Goal: Task Accomplishment & Management: Use online tool/utility

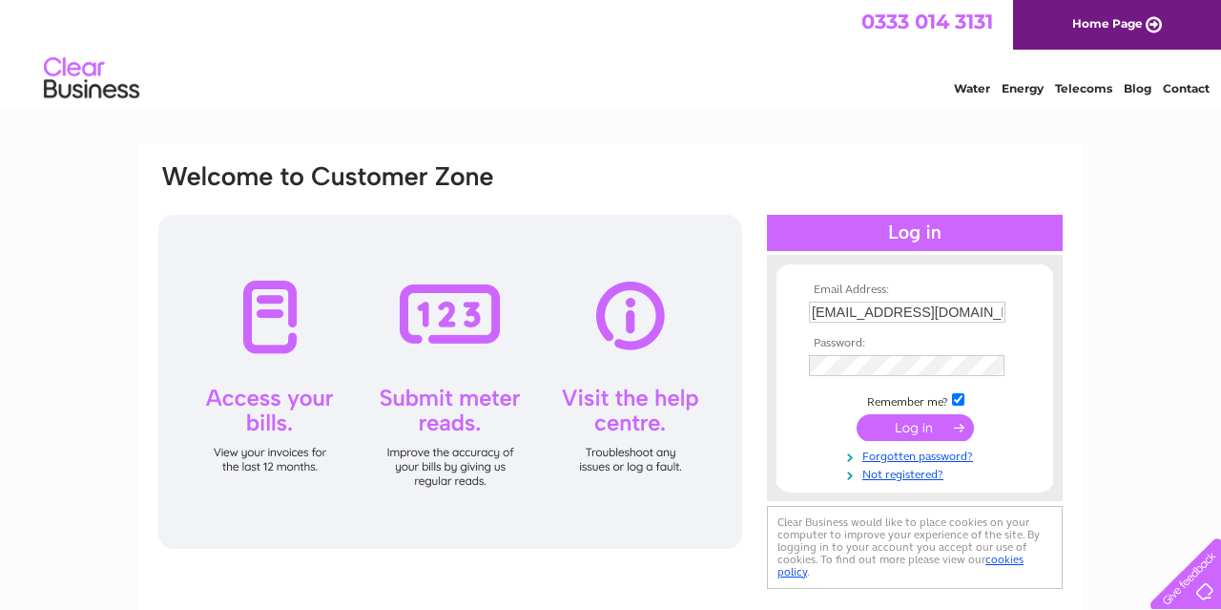
click at [879, 418] on input "submit" at bounding box center [915, 427] width 117 height 27
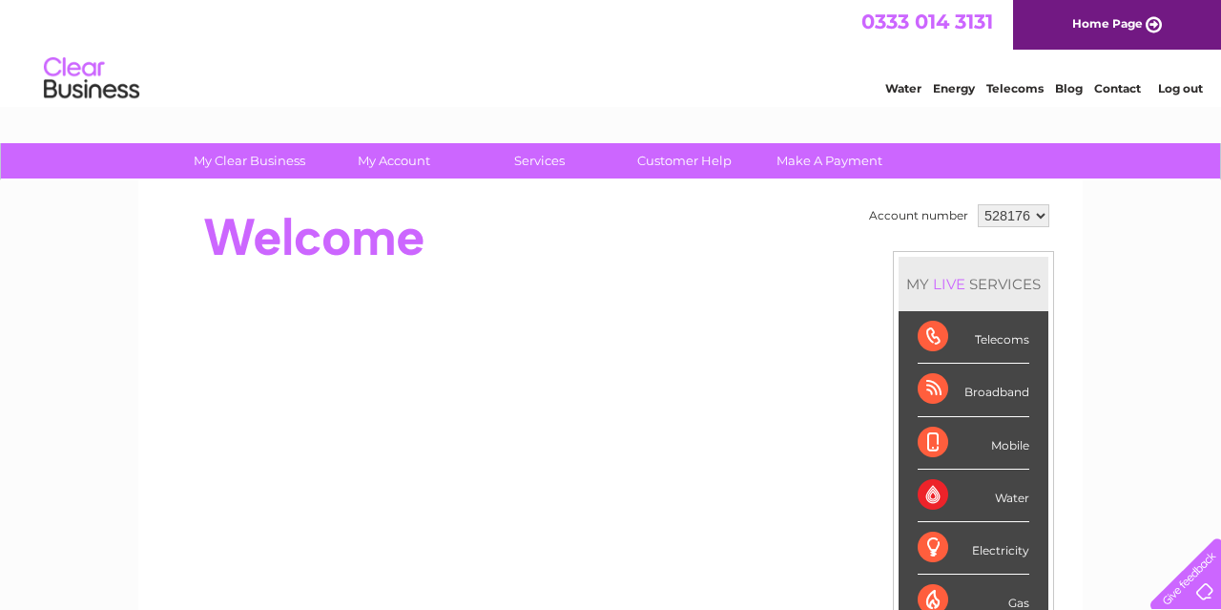
scroll to position [99, 0]
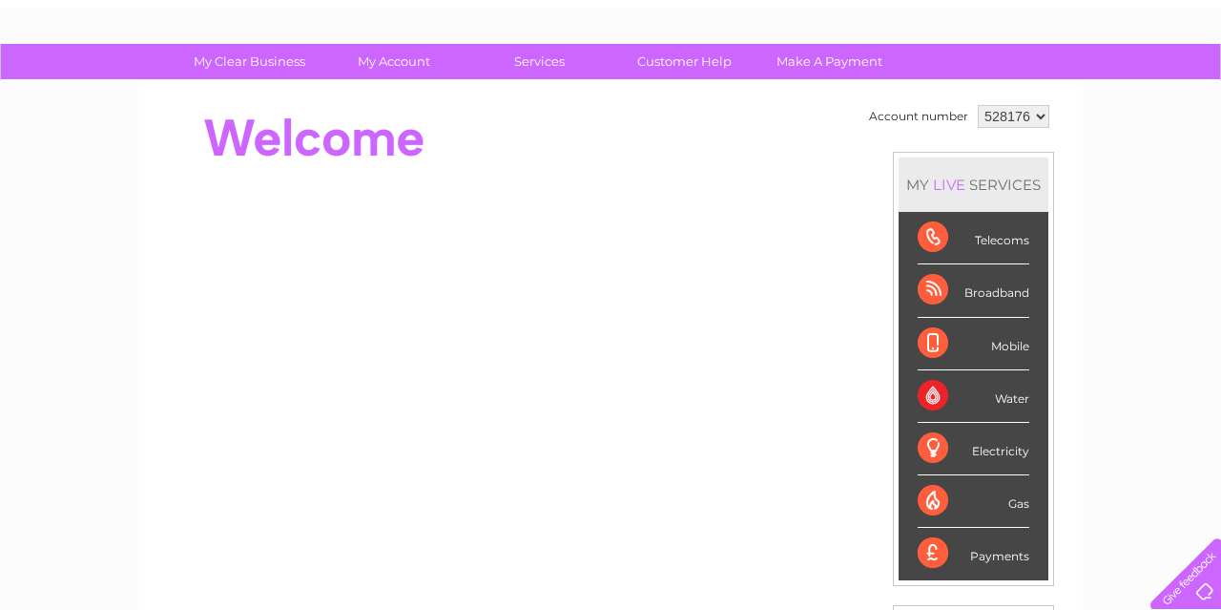
click at [932, 390] on div "Water" at bounding box center [974, 396] width 112 height 52
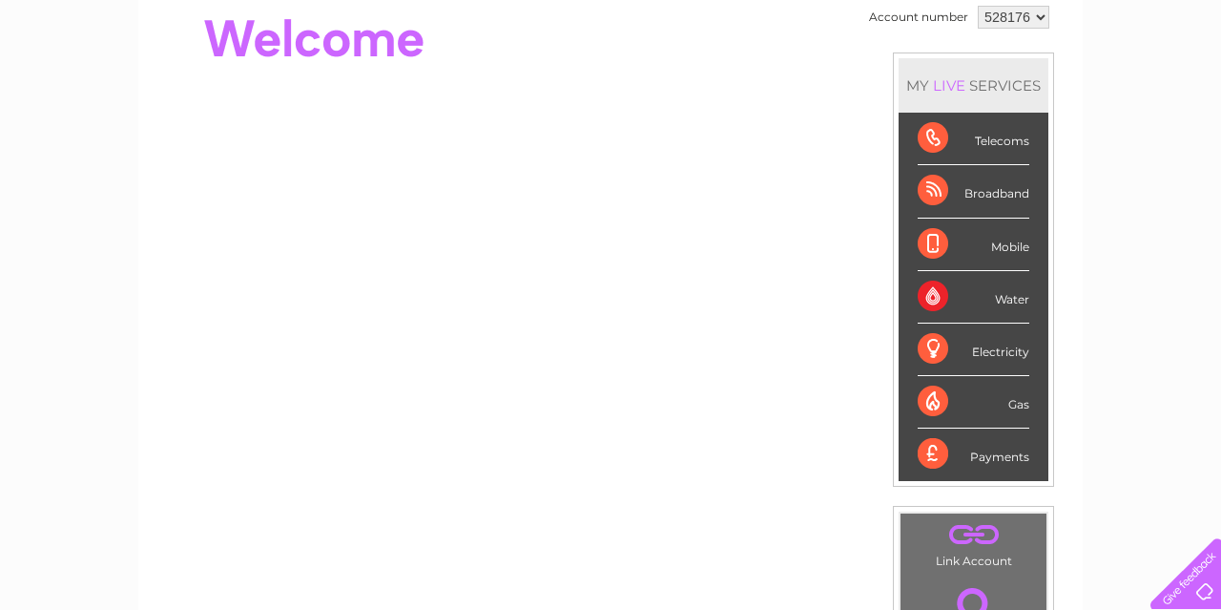
click at [978, 6] on select "528176" at bounding box center [1014, 17] width 72 height 23
click at [1032, 18] on select "528176" at bounding box center [1014, 17] width 72 height 23
click at [978, 6] on select "528176" at bounding box center [1014, 17] width 72 height 23
click option "528176" at bounding box center [0, 0] width 0 height 0
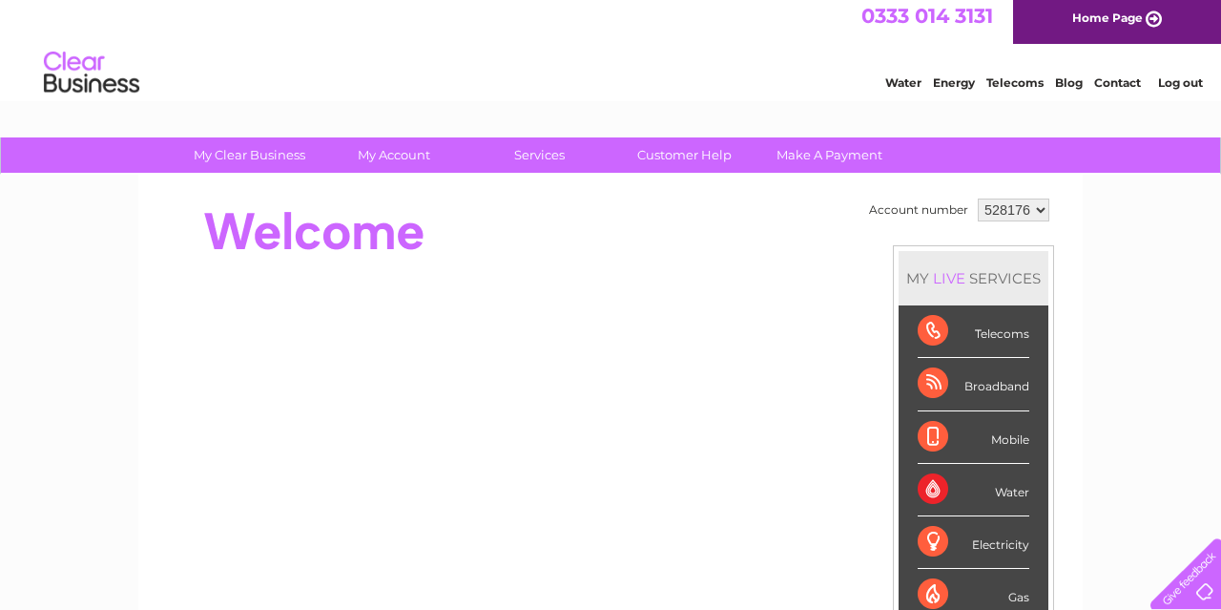
scroll to position [0, 0]
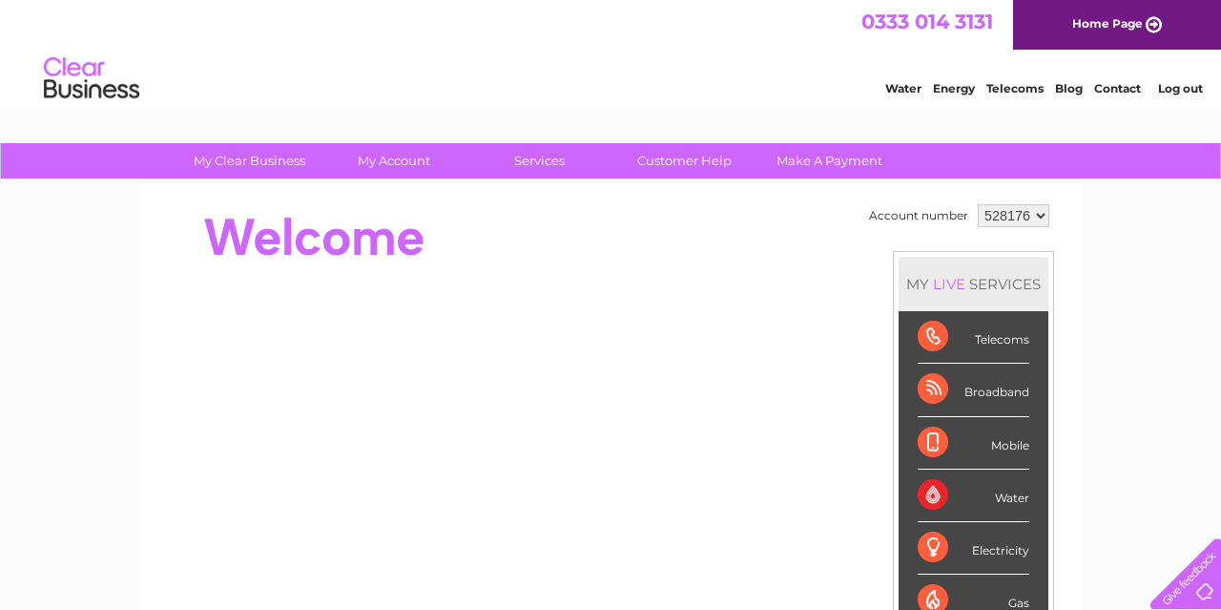
click at [897, 93] on link "Water" at bounding box center [903, 88] width 36 height 14
click at [978, 204] on select "528176" at bounding box center [1014, 215] width 72 height 23
click at [1034, 214] on select "528176" at bounding box center [1014, 215] width 72 height 23
click at [910, 93] on link "Water" at bounding box center [903, 88] width 36 height 14
click at [978, 204] on select "528176" at bounding box center [1014, 215] width 72 height 23
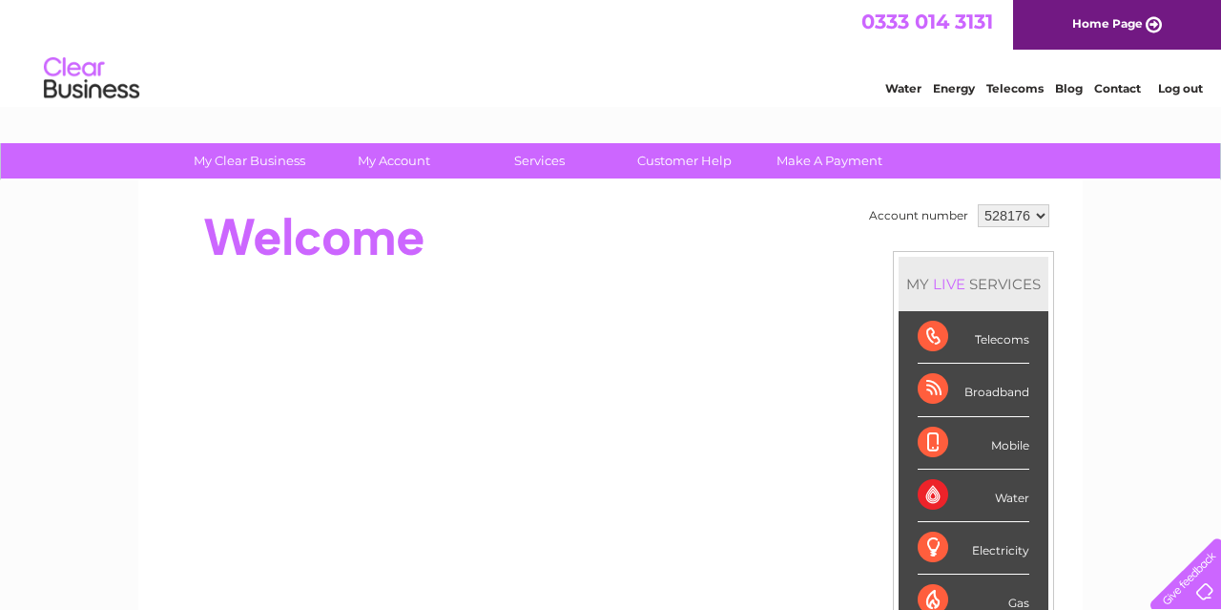
click at [978, 204] on select "528176" at bounding box center [1014, 215] width 72 height 23
click at [1034, 211] on select "528176" at bounding box center [1014, 215] width 72 height 23
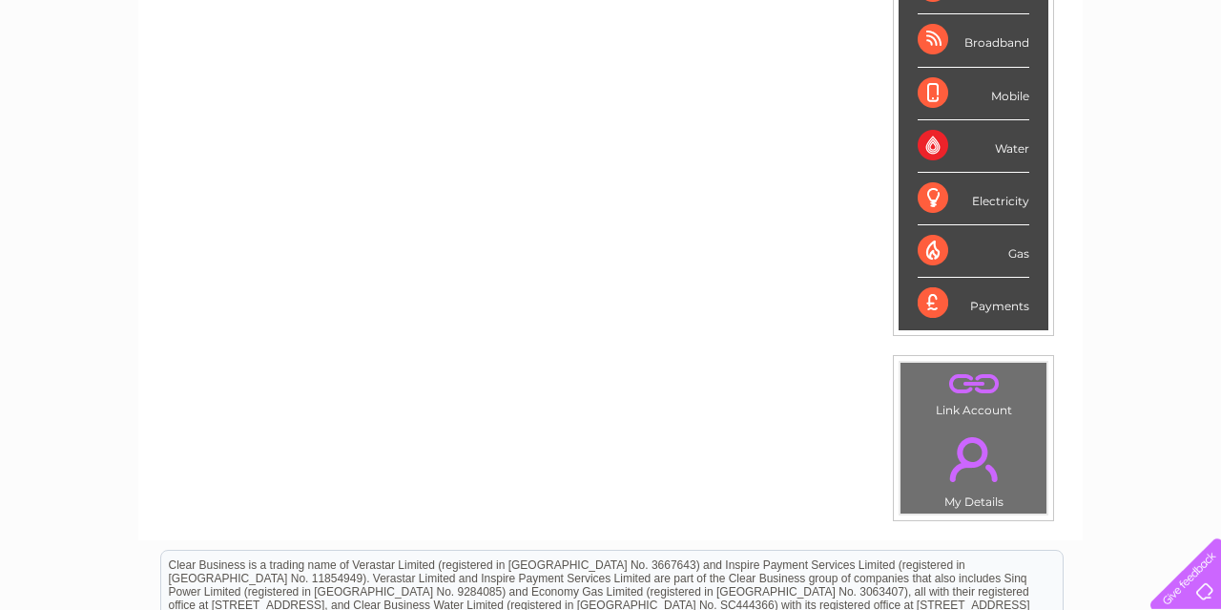
scroll to position [298, 0]
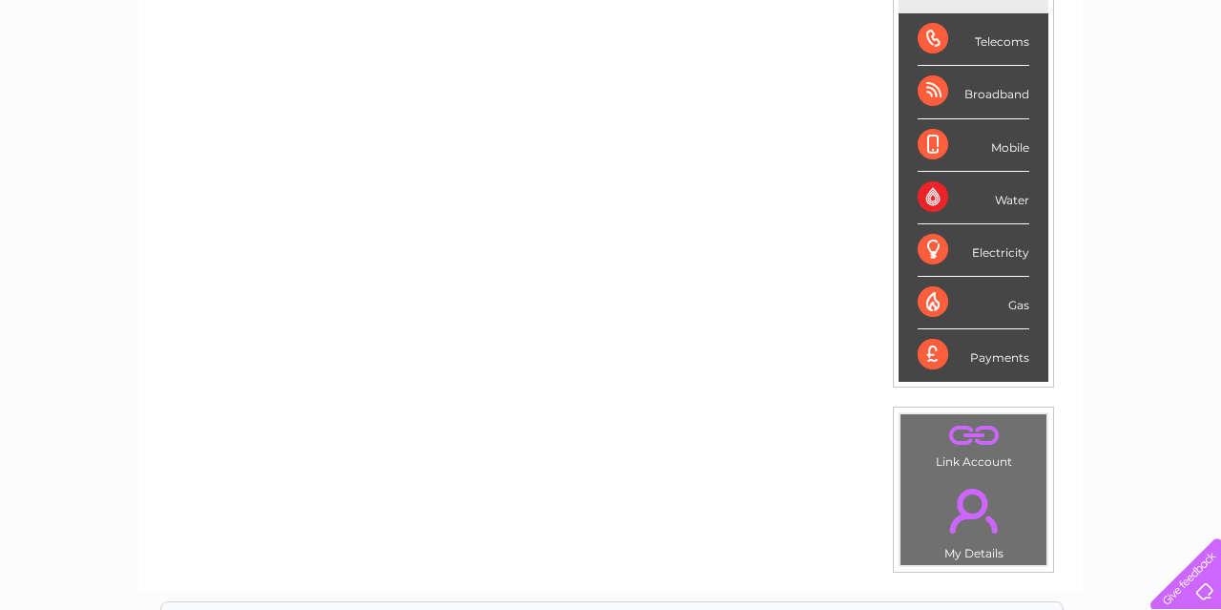
click at [990, 434] on link "." at bounding box center [974, 435] width 136 height 33
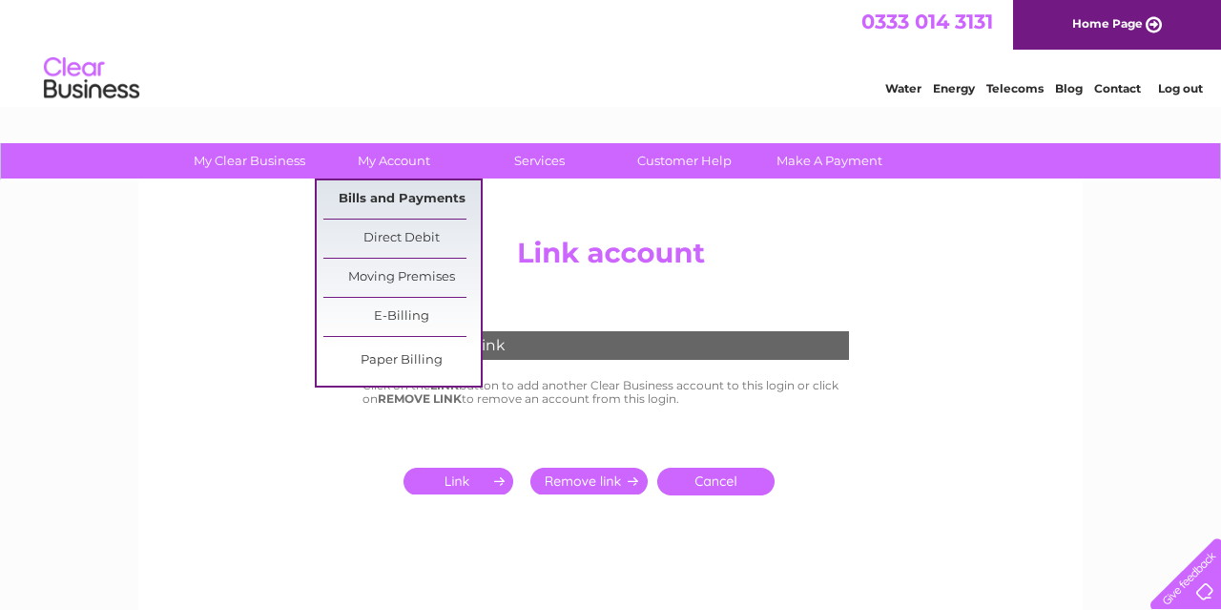
click at [371, 194] on link "Bills and Payments" at bounding box center [401, 199] width 157 height 38
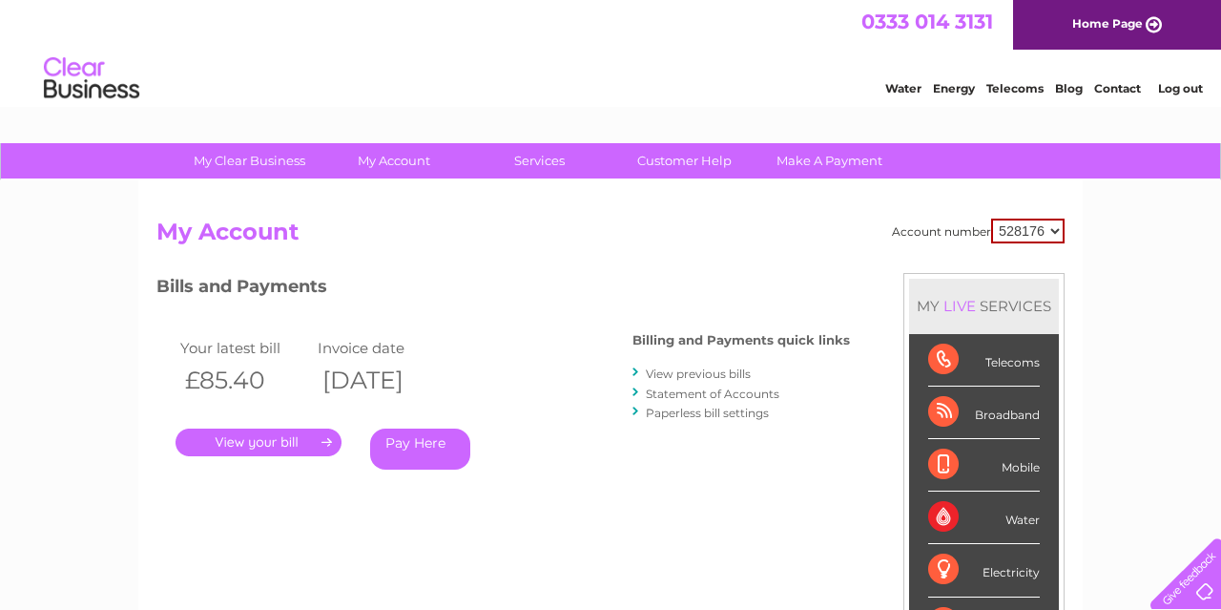
click at [991, 219] on select "528176" at bounding box center [1027, 231] width 73 height 25
click at [1058, 236] on select "528176" at bounding box center [1027, 231] width 73 height 25
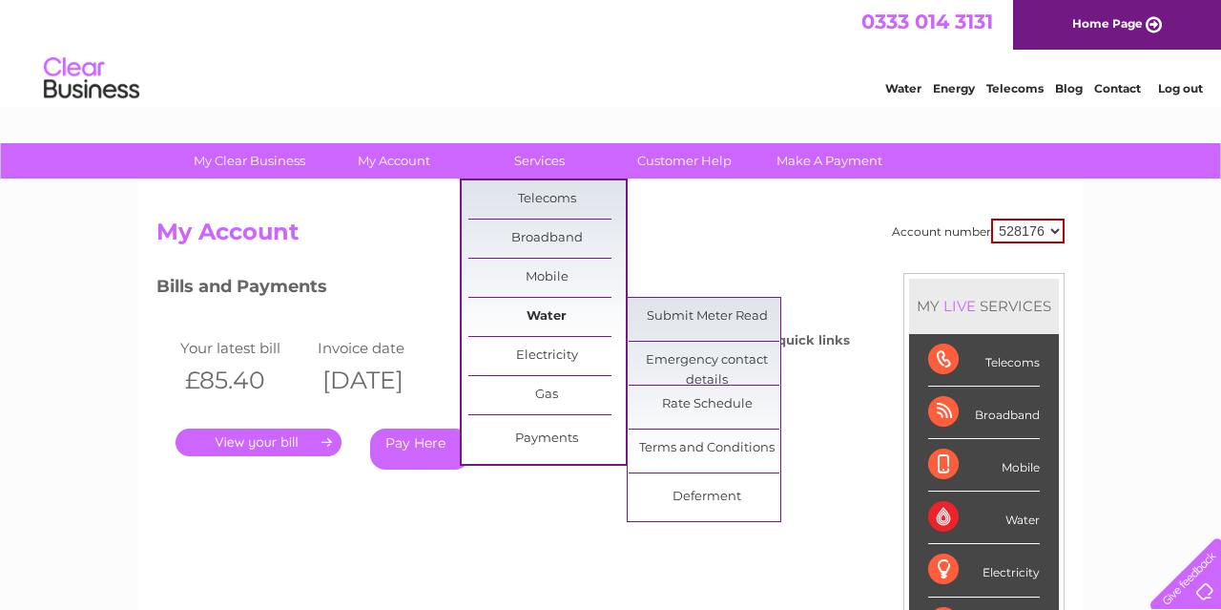
click at [550, 308] on link "Water" at bounding box center [547, 317] width 157 height 38
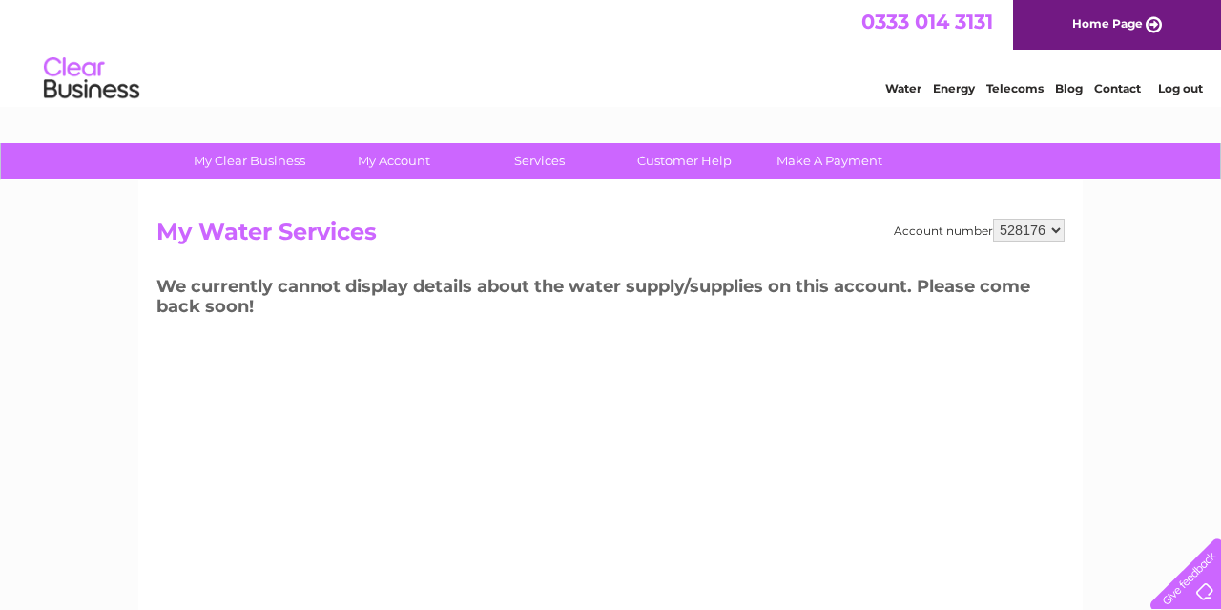
click at [993, 219] on select "528176" at bounding box center [1029, 230] width 72 height 23
click at [1058, 225] on select "528176" at bounding box center [1029, 230] width 72 height 23
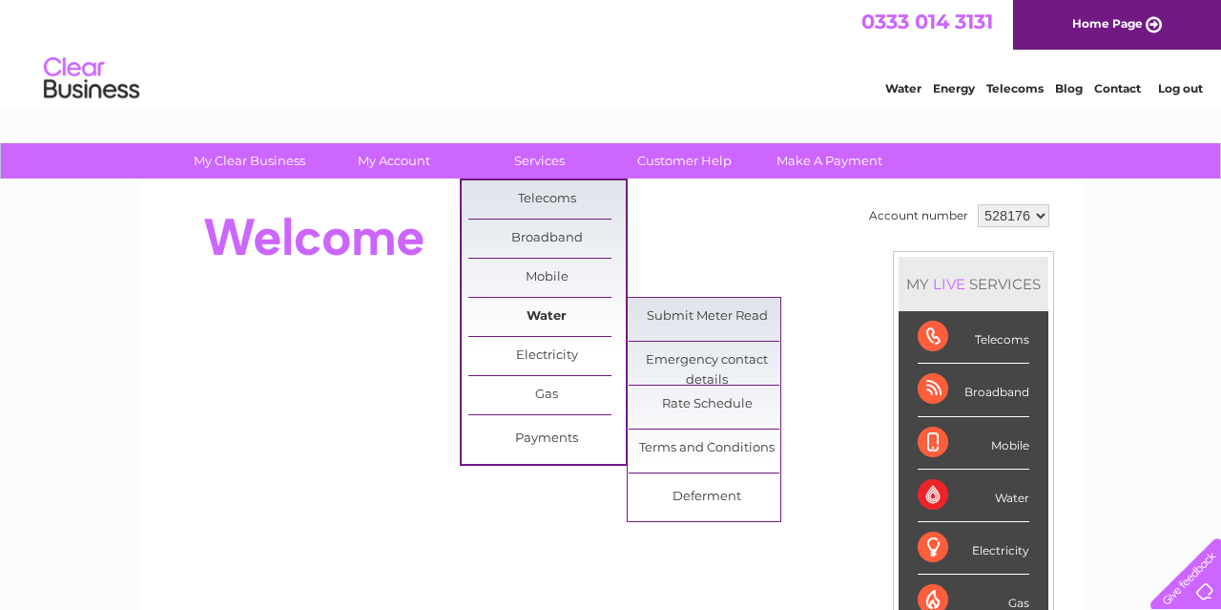
click at [526, 302] on link "Water" at bounding box center [547, 317] width 157 height 38
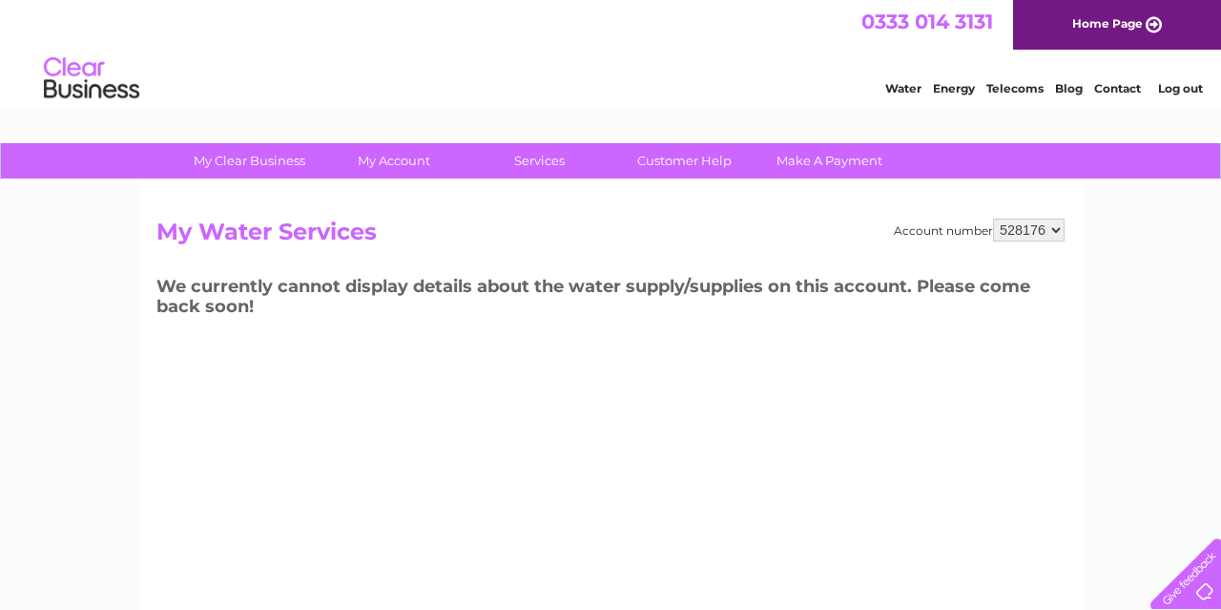
click at [993, 219] on select "528176" at bounding box center [1029, 230] width 72 height 23
click at [1060, 233] on select "528176" at bounding box center [1029, 230] width 72 height 23
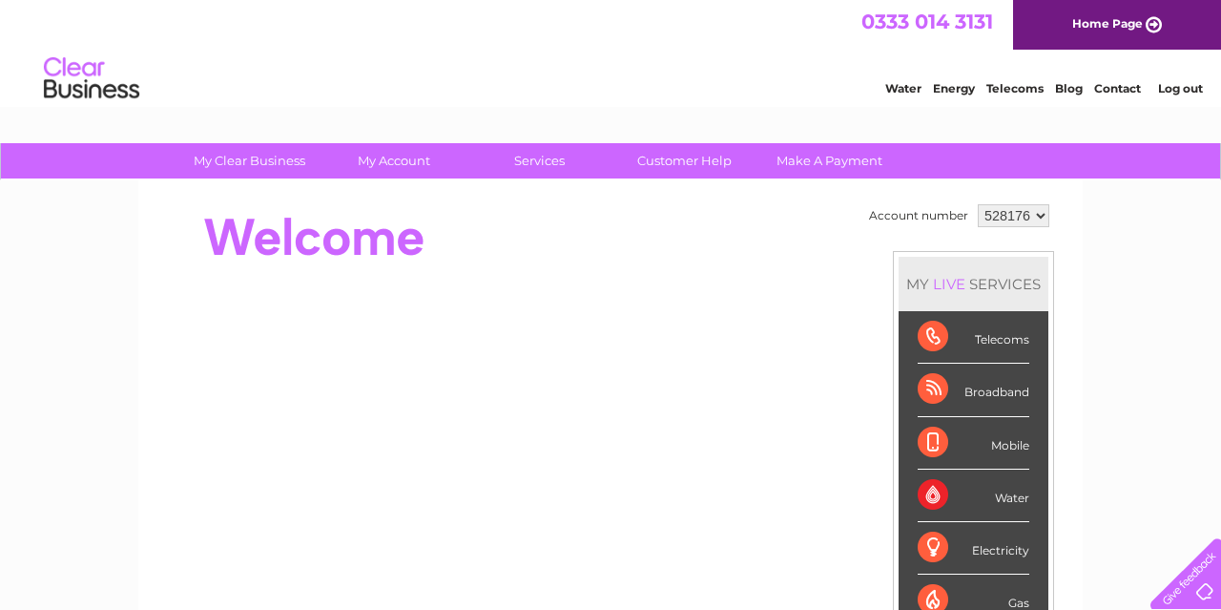
click at [978, 204] on select "528176" at bounding box center [1014, 215] width 72 height 23
click at [1039, 219] on select "528176" at bounding box center [1014, 215] width 72 height 23
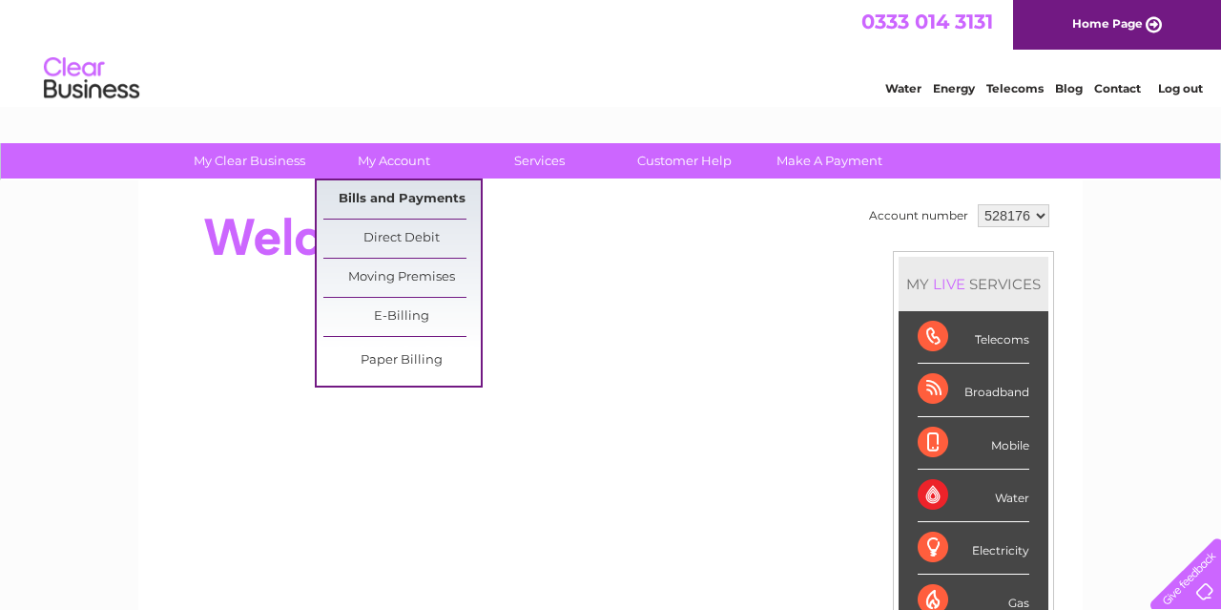
click at [372, 184] on link "Bills and Payments" at bounding box center [401, 199] width 157 height 38
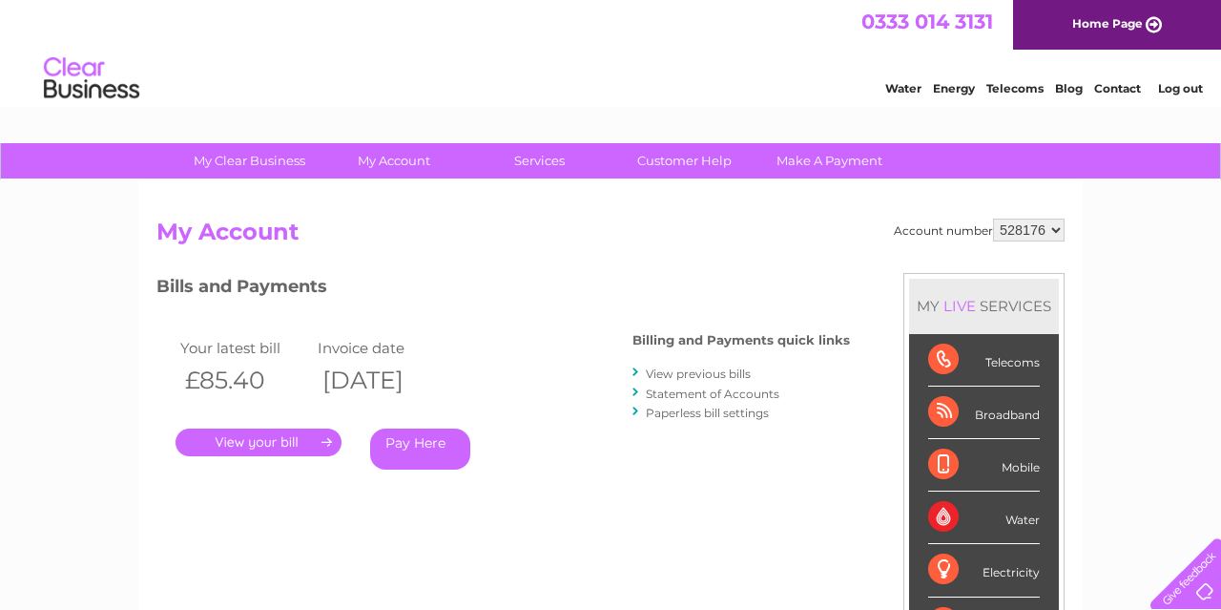
click at [993, 219] on select "528176" at bounding box center [1029, 230] width 72 height 23
click at [1054, 233] on select "528176" at bounding box center [1029, 230] width 72 height 23
click at [940, 514] on div "Water" at bounding box center [984, 517] width 112 height 52
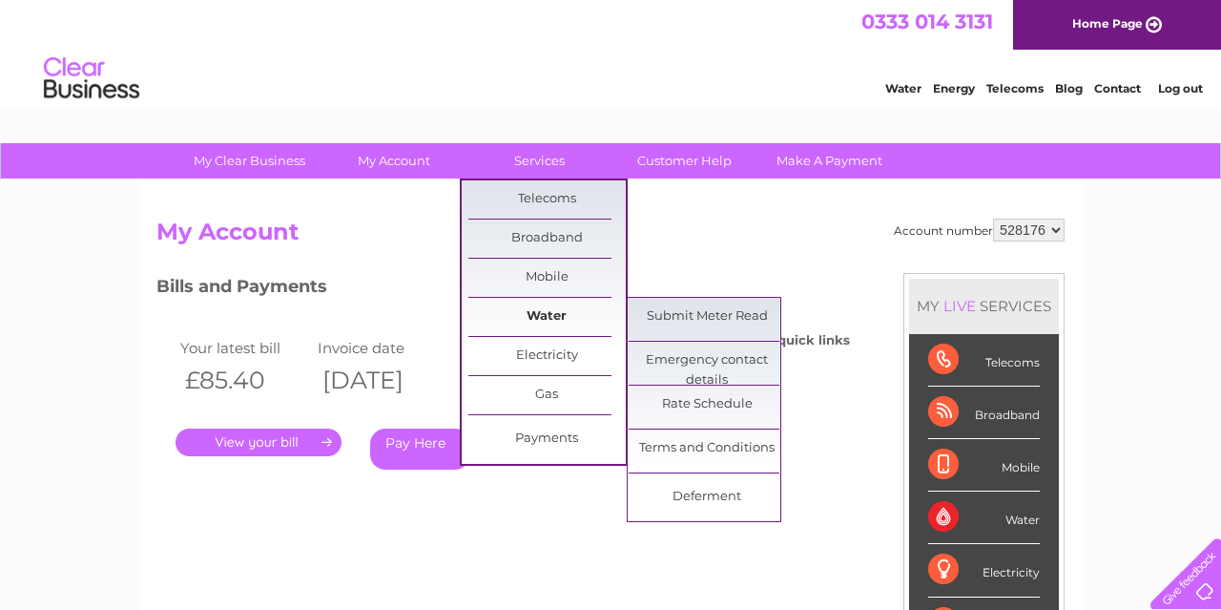
click at [519, 310] on link "Water" at bounding box center [547, 317] width 157 height 38
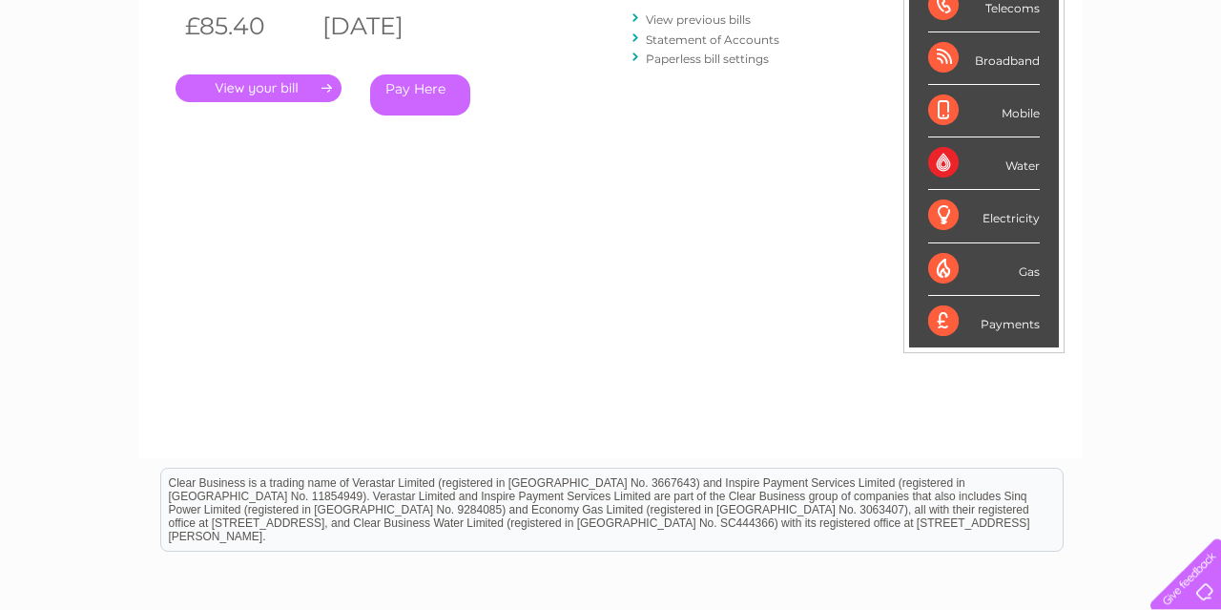
scroll to position [496, 0]
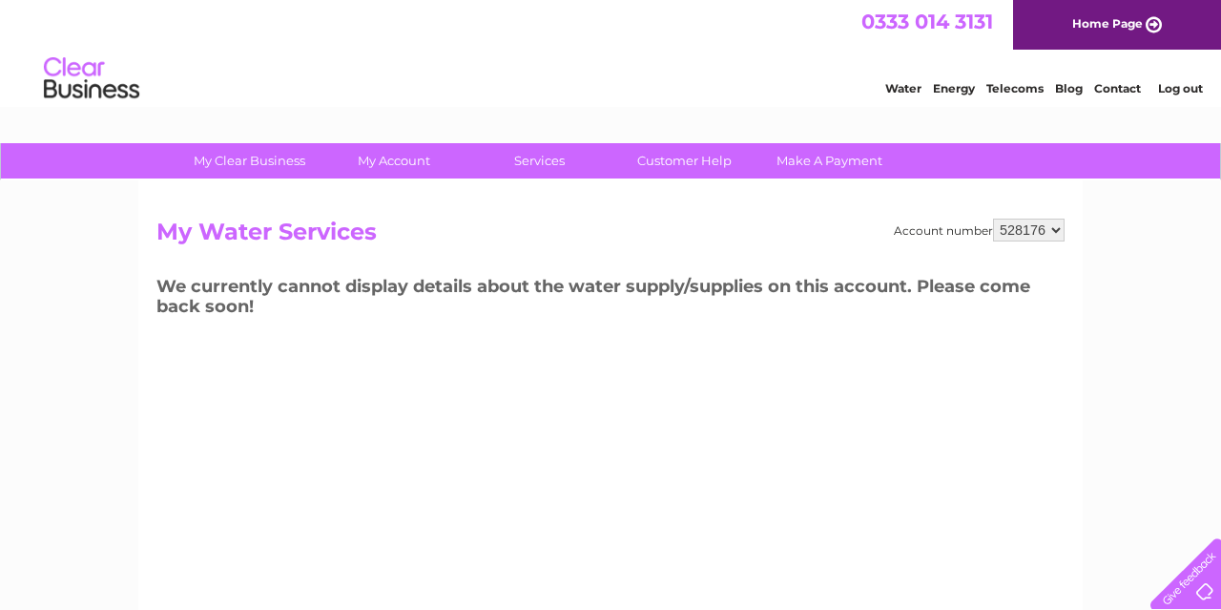
click at [993, 219] on select "528176" at bounding box center [1029, 230] width 72 height 23
click at [1052, 234] on select "528176" at bounding box center [1029, 230] width 72 height 23
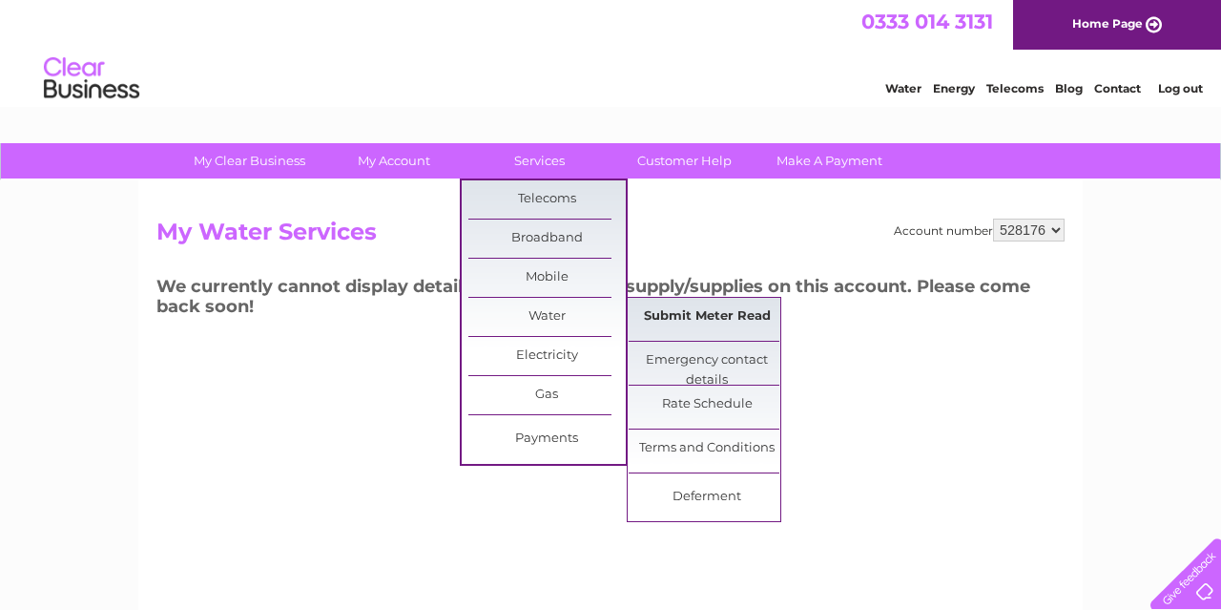
click at [685, 310] on link "Submit Meter Read" at bounding box center [707, 317] width 157 height 38
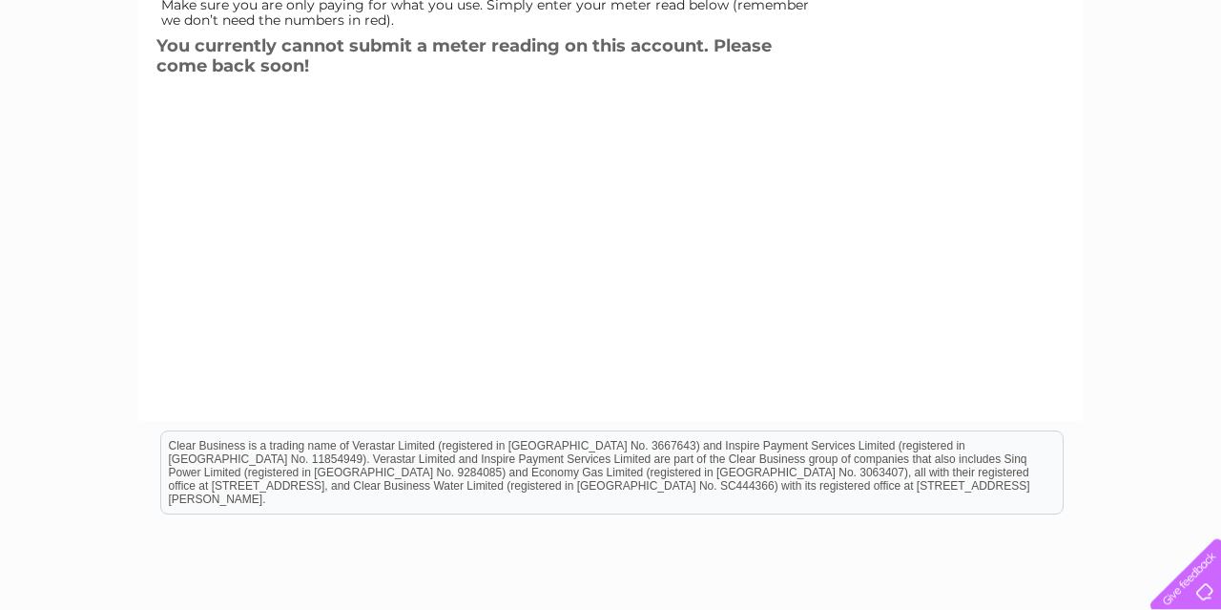
scroll to position [147, 0]
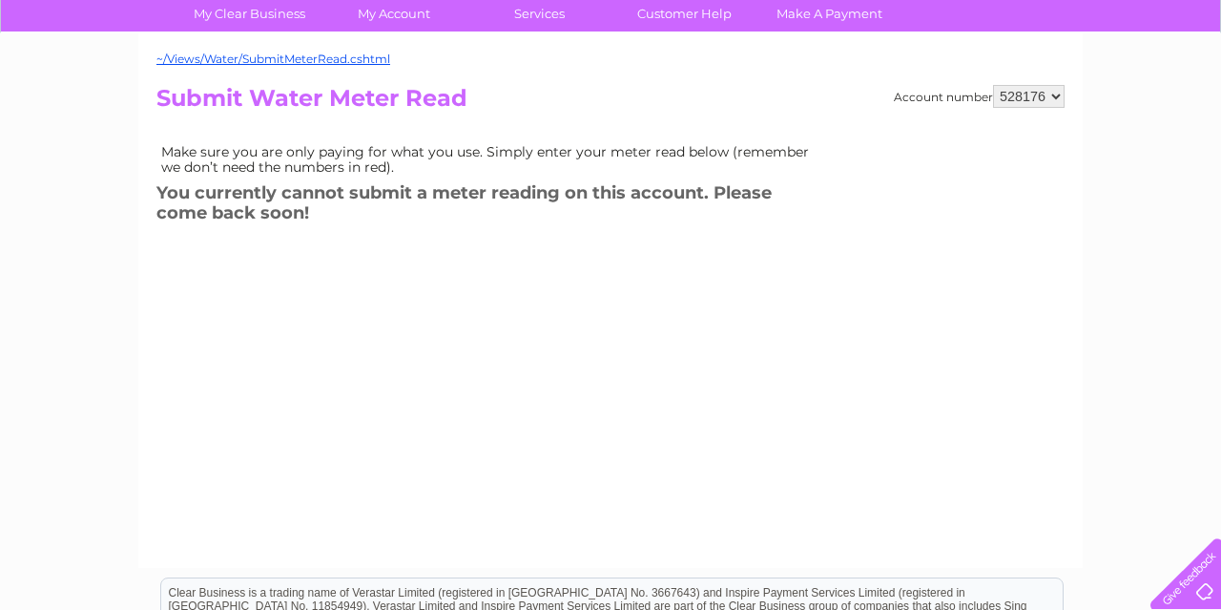
click at [993, 85] on select "528176" at bounding box center [1029, 96] width 72 height 23
click at [1058, 89] on select "528176" at bounding box center [1029, 96] width 72 height 23
click at [247, 57] on link "~/Views/Water/SubmitMeterRead.cshtml" at bounding box center [273, 59] width 234 height 14
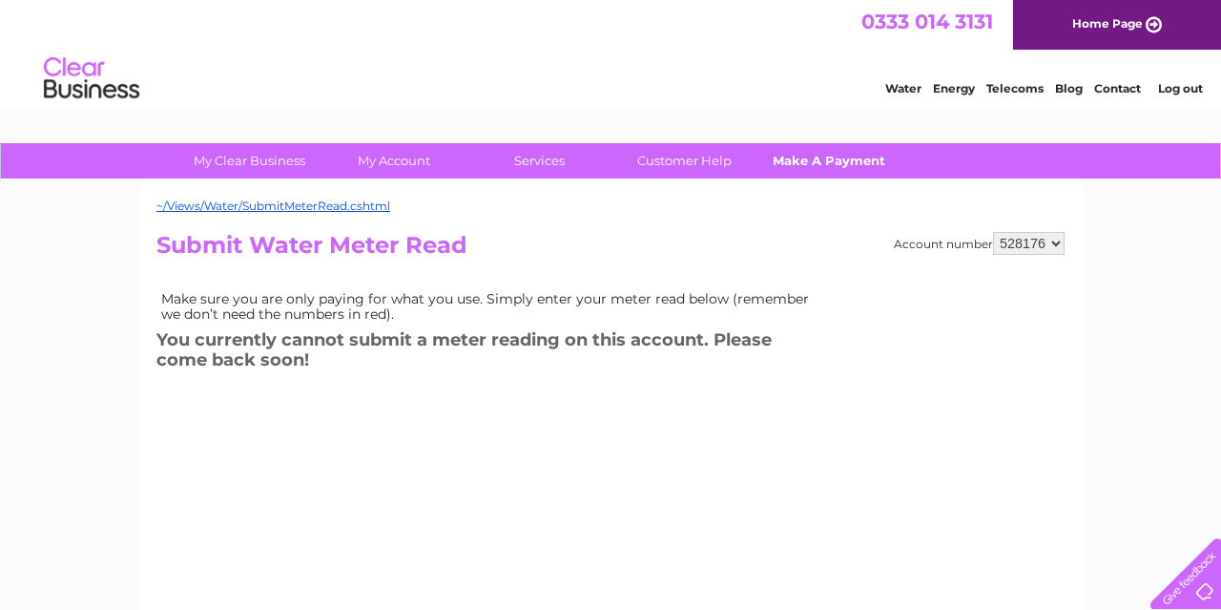
click at [844, 148] on link "Make A Payment" at bounding box center [829, 160] width 157 height 35
click at [829, 165] on link "Make A Payment" at bounding box center [829, 160] width 157 height 35
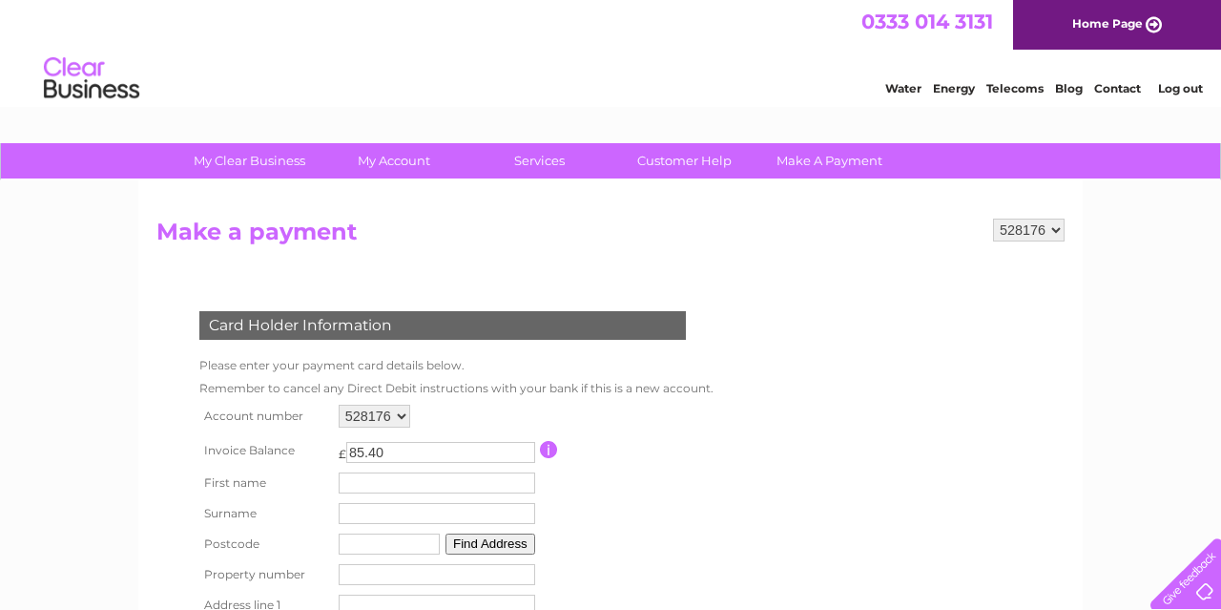
click at [339, 405] on select "528176" at bounding box center [375, 416] width 72 height 23
click at [400, 424] on select "528176" at bounding box center [375, 416] width 72 height 23
click at [907, 95] on link "Water" at bounding box center [903, 88] width 36 height 14
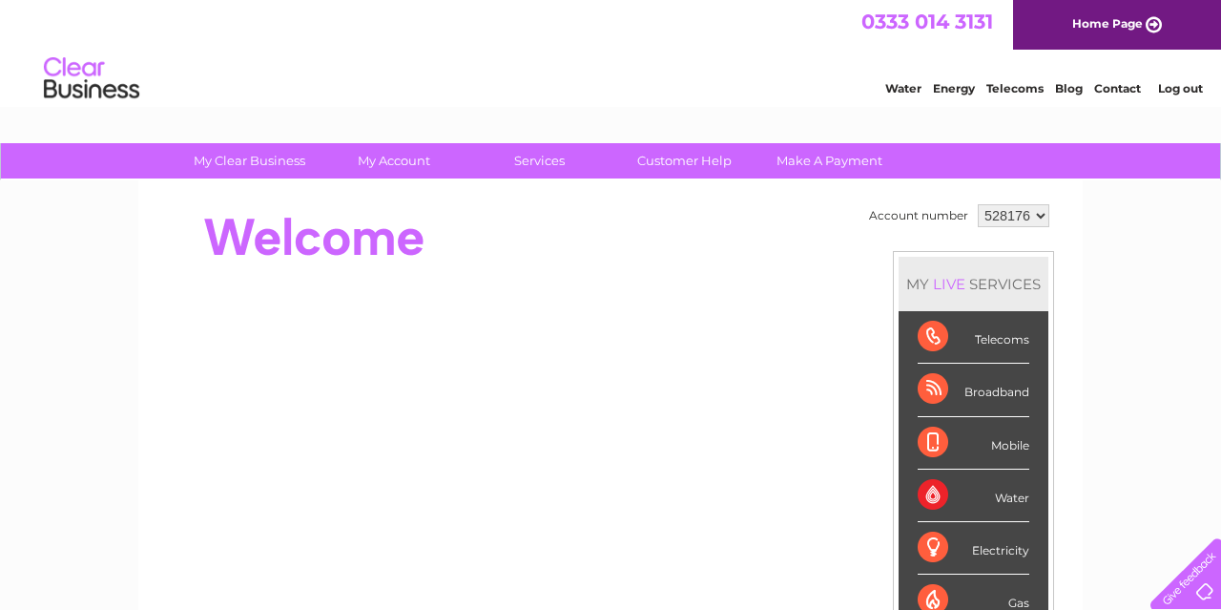
click at [978, 204] on select "528176" at bounding box center [1014, 215] width 72 height 23
click at [1035, 215] on select "528176" at bounding box center [1014, 215] width 72 height 23
click at [978, 204] on select "528176" at bounding box center [1014, 215] width 72 height 23
click at [1039, 211] on select "528176" at bounding box center [1014, 215] width 72 height 23
